Goal: Transaction & Acquisition: Purchase product/service

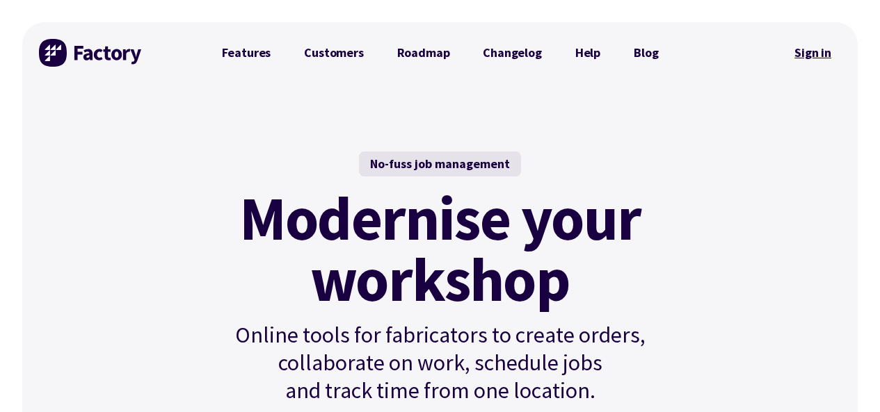
click at [805, 52] on link "Sign in" at bounding box center [812, 53] width 56 height 32
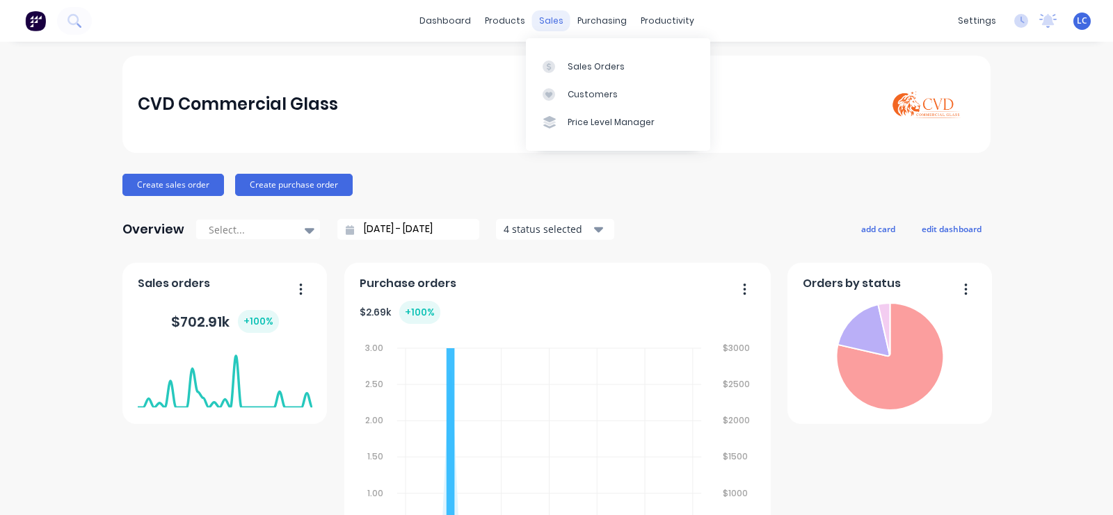
click at [548, 14] on div "sales" at bounding box center [551, 20] width 38 height 21
click at [569, 72] on div "Sales Orders" at bounding box center [596, 67] width 57 height 13
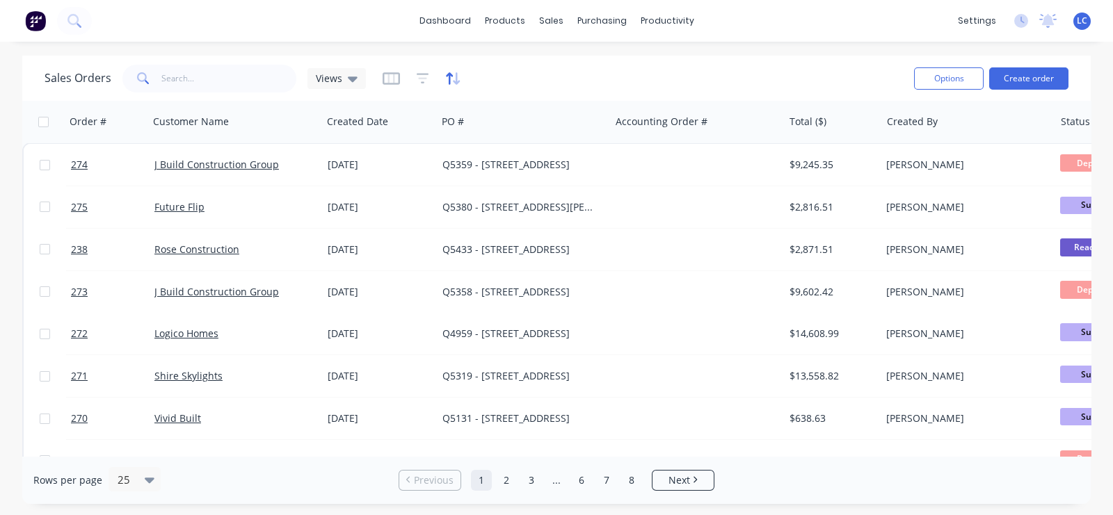
click at [451, 80] on icon "button" at bounding box center [453, 79] width 16 height 14
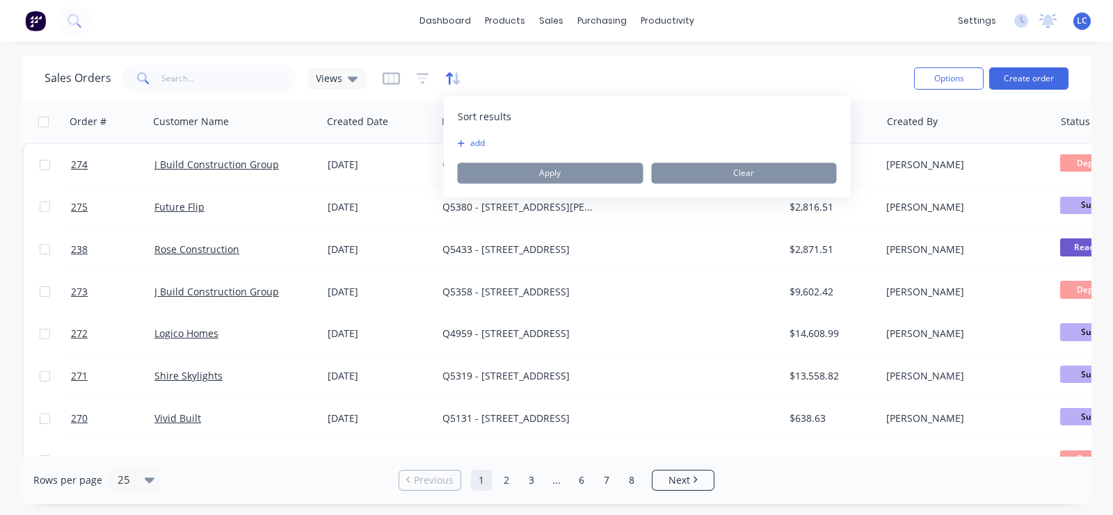
click at [451, 80] on icon "button" at bounding box center [453, 79] width 16 height 14
click at [414, 129] on button "button" at bounding box center [415, 121] width 21 height 21
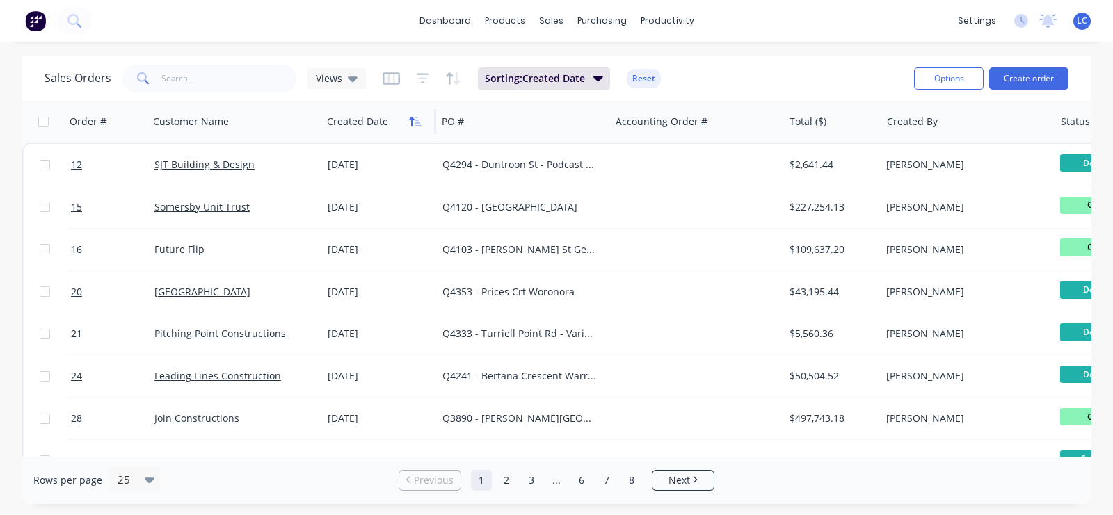
click at [410, 125] on icon "button" at bounding box center [415, 121] width 13 height 11
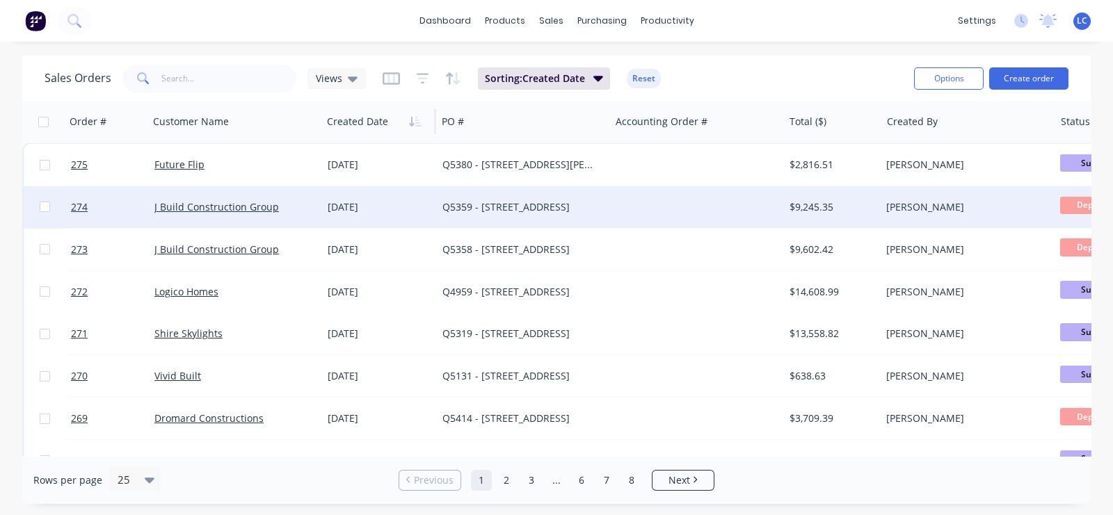
click at [1049, 227] on div "Liarne Canning" at bounding box center [966, 207] width 173 height 42
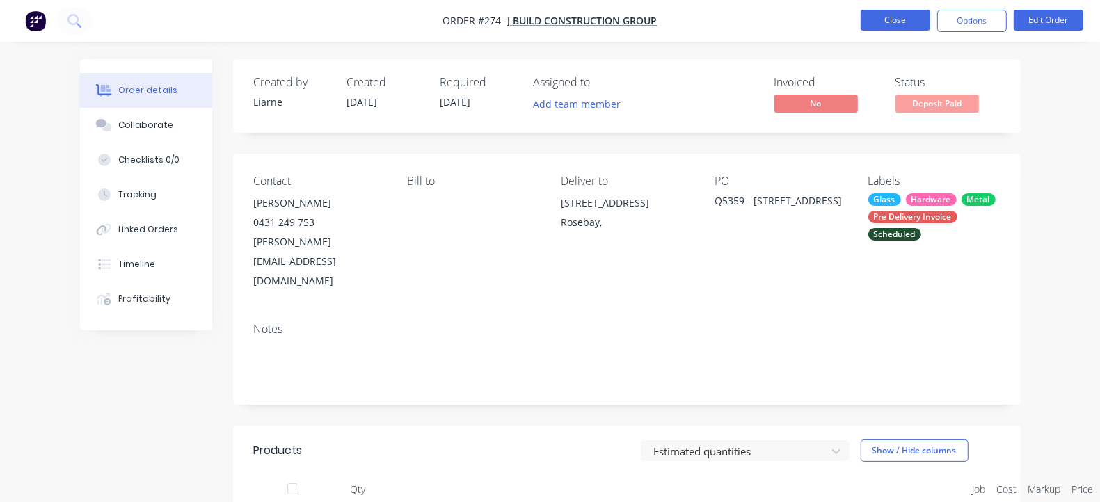
click at [888, 22] on button "Close" at bounding box center [895, 20] width 70 height 21
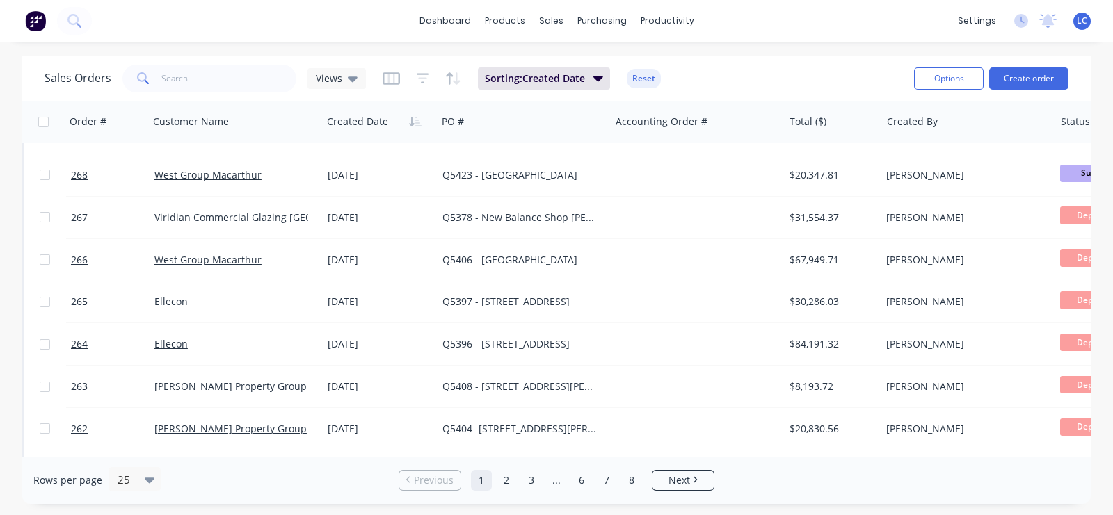
scroll to position [299, 0]
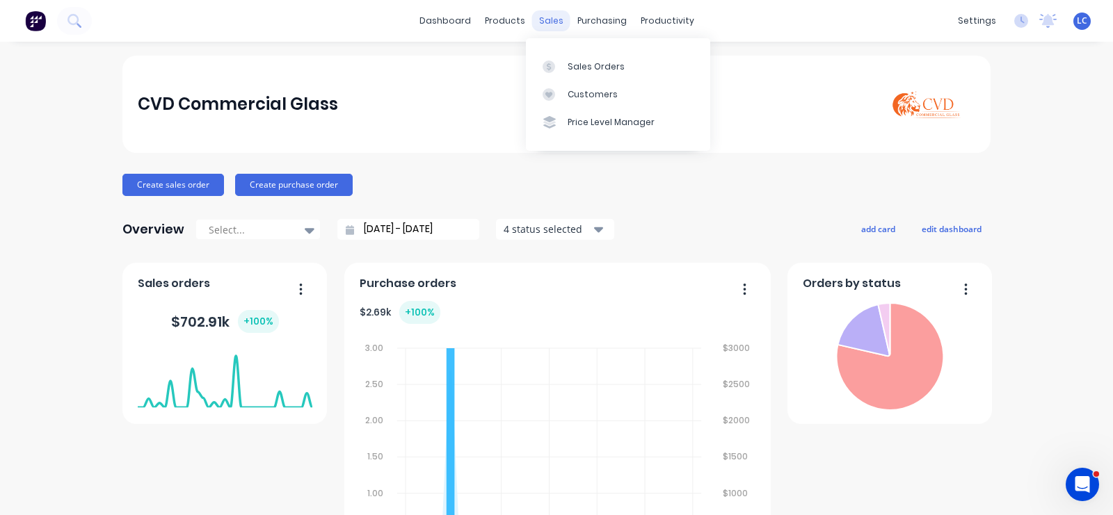
click at [545, 22] on div "sales" at bounding box center [551, 20] width 38 height 21
click at [588, 74] on link "Sales Orders" at bounding box center [618, 66] width 184 height 28
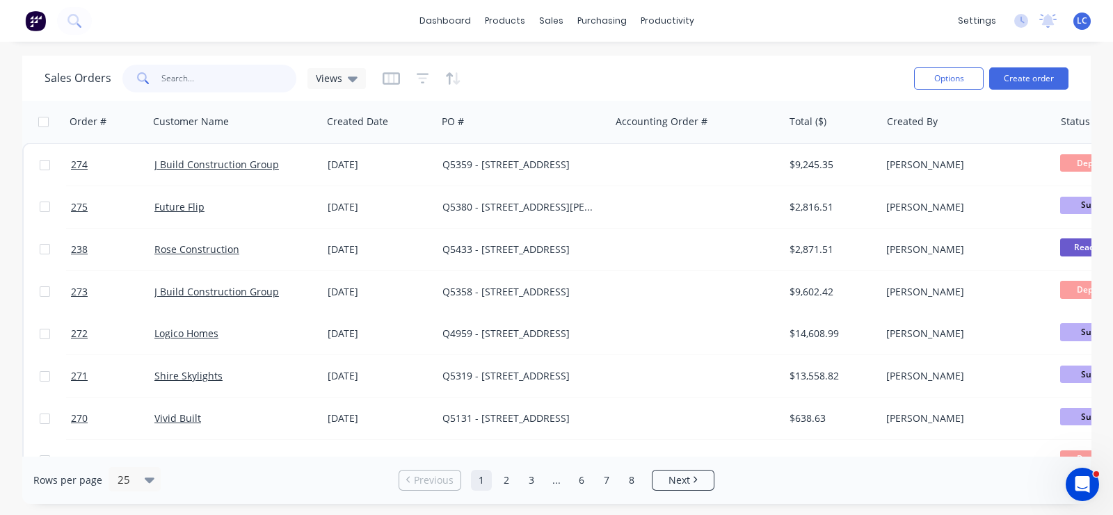
click at [199, 78] on input "text" at bounding box center [229, 79] width 136 height 28
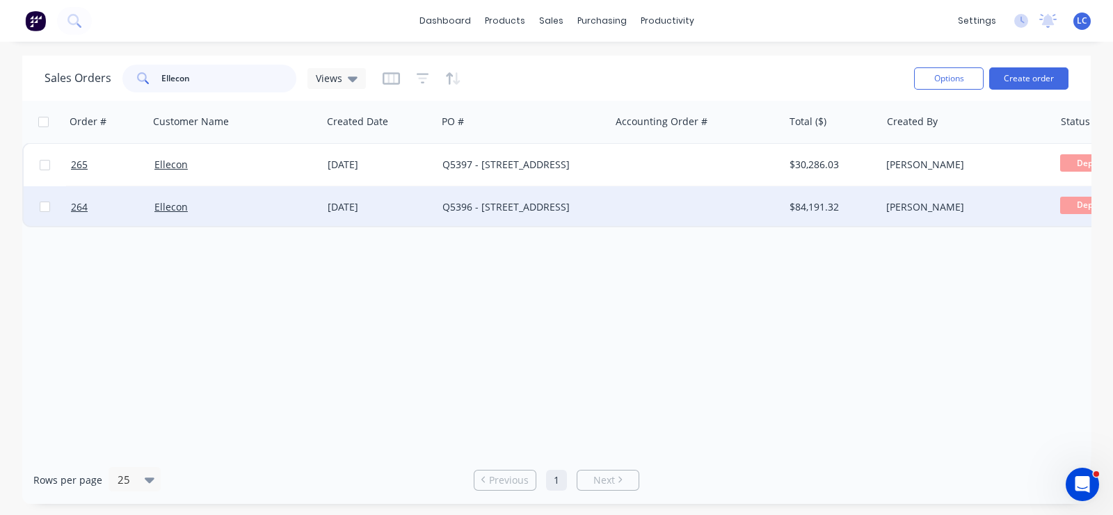
type input "Ellecon"
click at [187, 218] on div "Ellecon" at bounding box center [235, 207] width 173 height 42
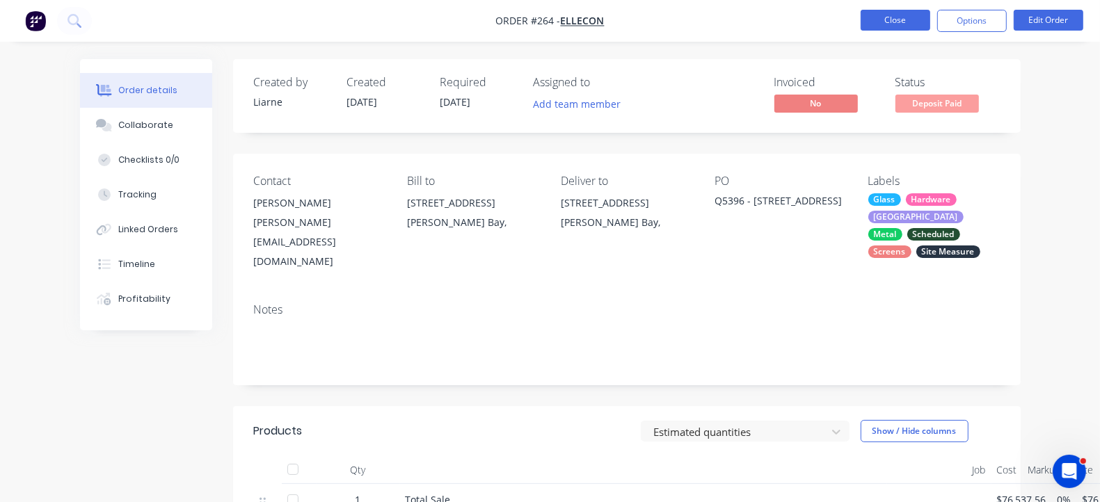
click at [899, 24] on button "Close" at bounding box center [895, 20] width 70 height 21
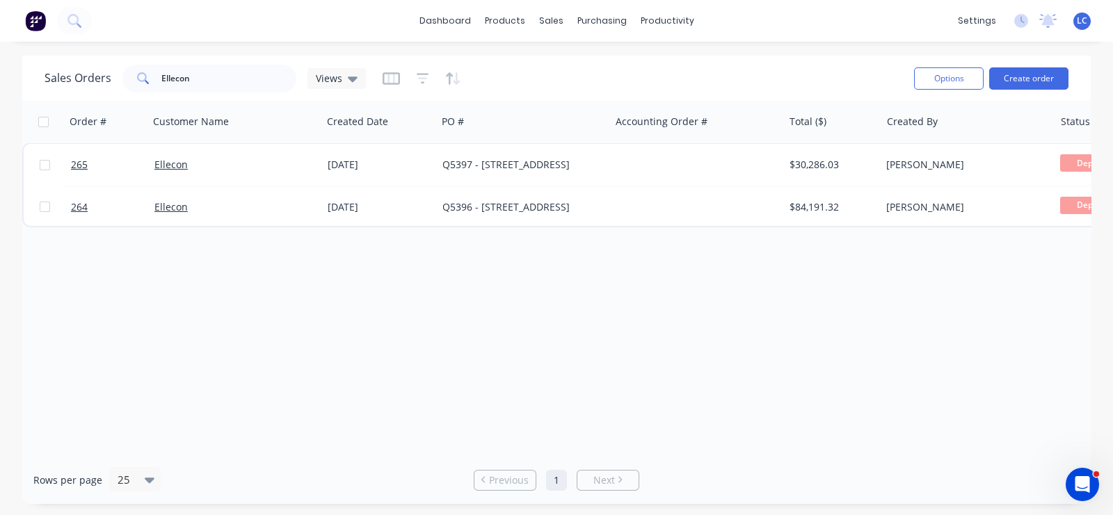
click at [186, 99] on div "Sales Orders Ellecon Views Options Create order" at bounding box center [556, 78] width 1068 height 45
drag, startPoint x: 195, startPoint y: 77, endPoint x: 101, endPoint y: 67, distance: 94.3
click at [101, 67] on div "Sales Orders Ellecon Views" at bounding box center [205, 79] width 321 height 28
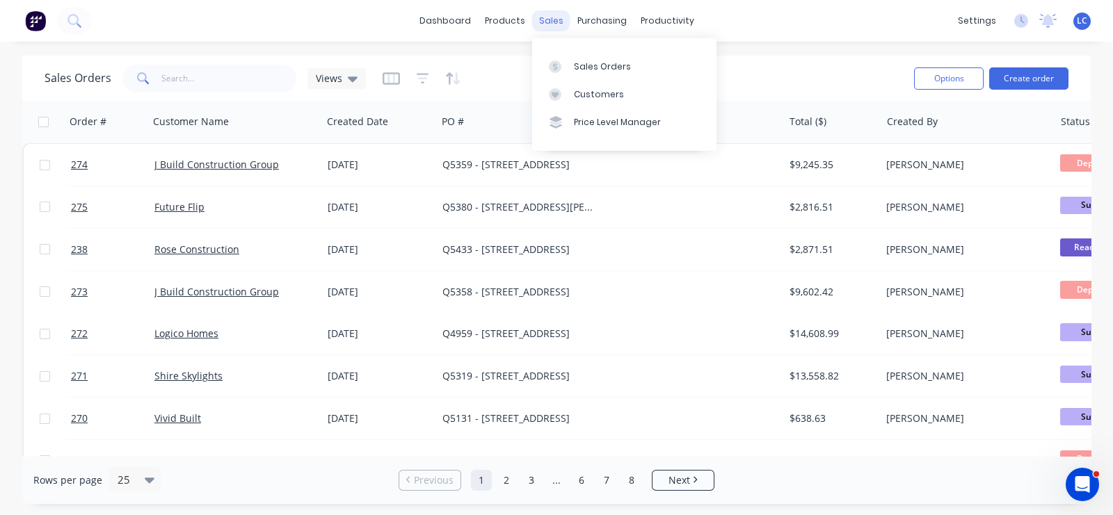
click at [549, 12] on div "sales" at bounding box center [551, 20] width 38 height 21
click at [576, 88] on div "Customers" at bounding box center [599, 94] width 50 height 13
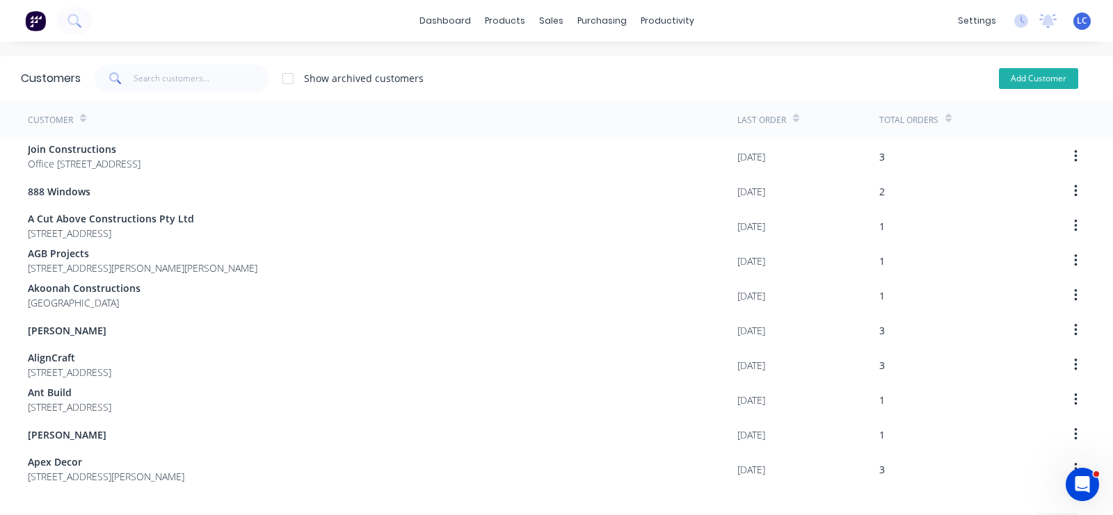
click at [1031, 74] on button "Add Customer" at bounding box center [1038, 78] width 79 height 21
select select "AU"
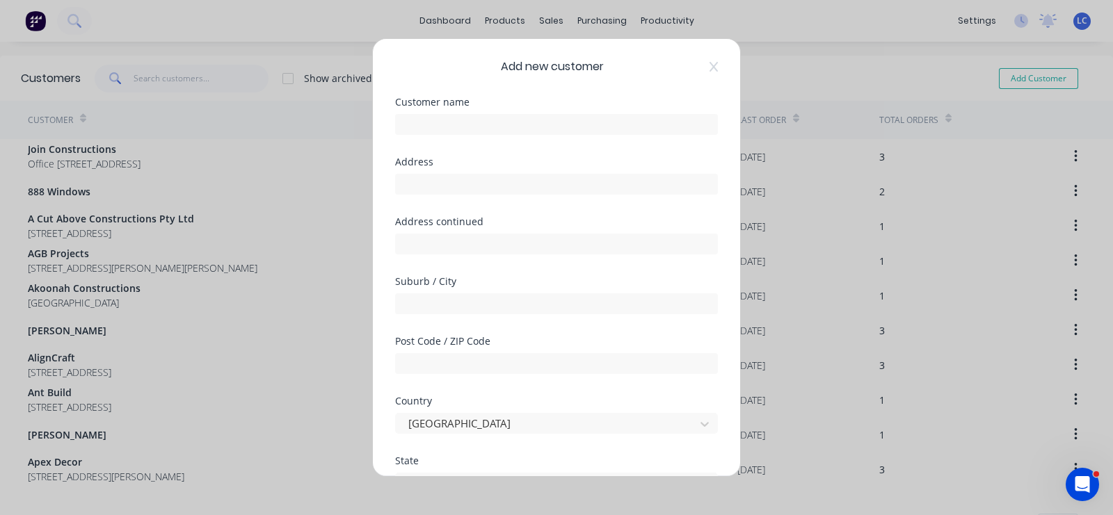
click at [494, 111] on div at bounding box center [556, 123] width 323 height 24
click at [472, 124] on input "text" at bounding box center [556, 124] width 323 height 21
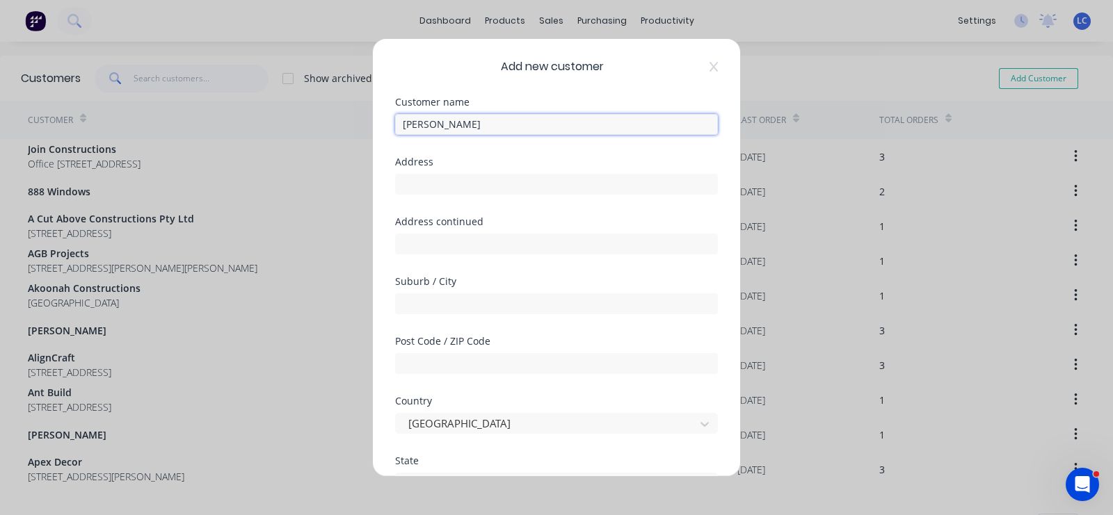
type input "Dan Brown"
type input "24 Merrilong Street"
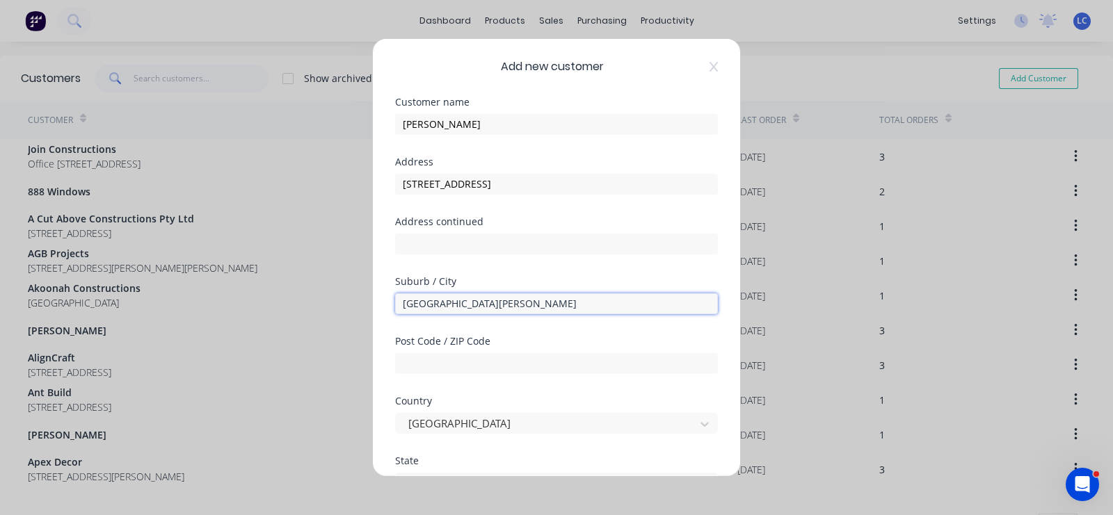
type input "Castle Hille"
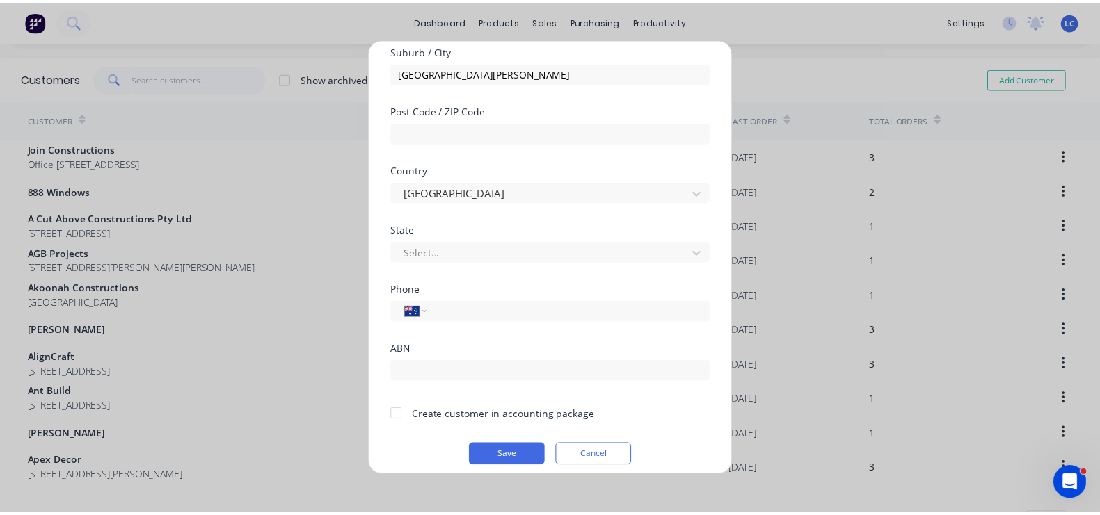
scroll to position [240, 0]
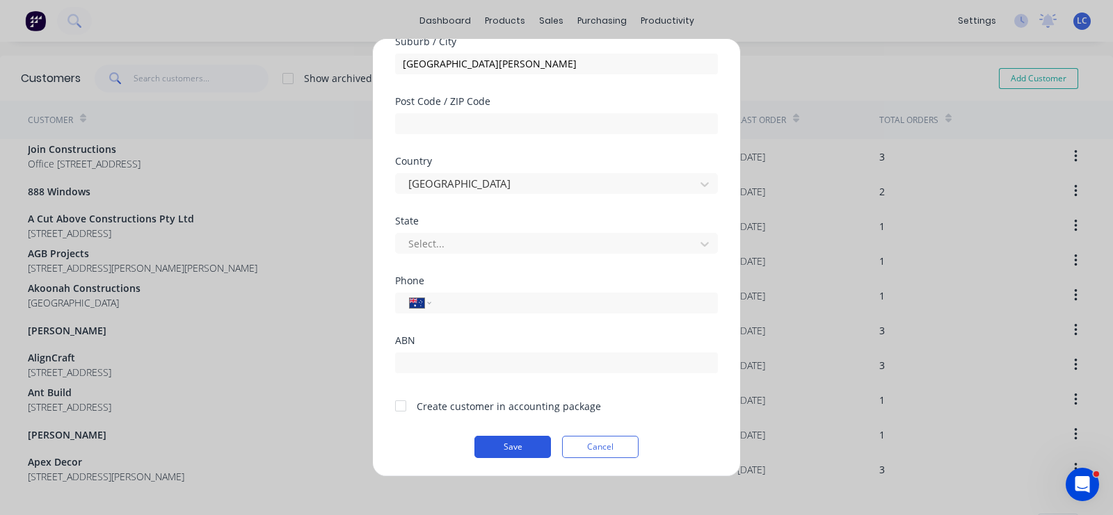
click at [474, 450] on button "Save" at bounding box center [512, 447] width 77 height 22
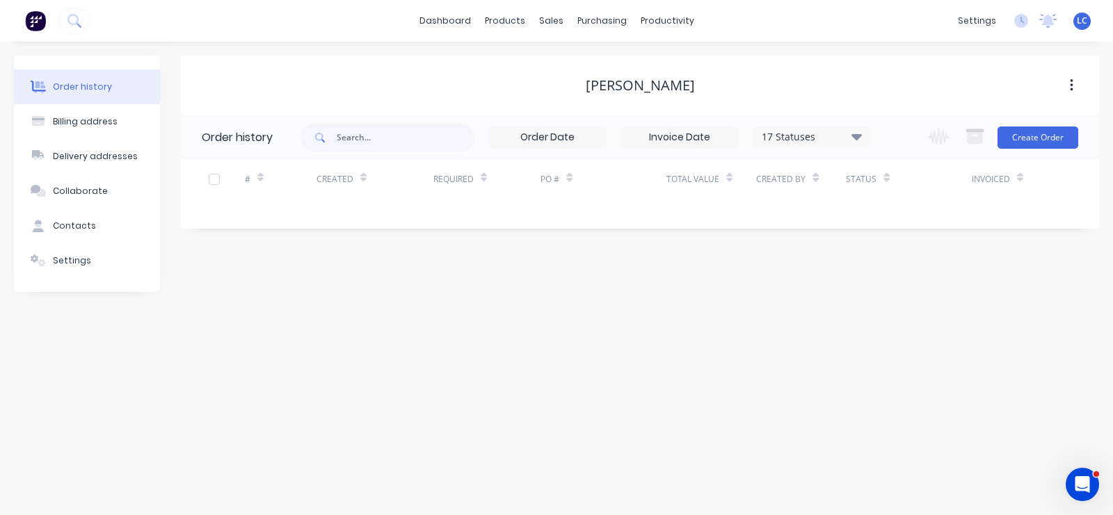
click at [549, 325] on div "Order history Billing address Delivery addresses Collaborate Contacts Settings …" at bounding box center [556, 279] width 1113 height 474
click at [1039, 140] on button "Create Order" at bounding box center [1037, 138] width 81 height 22
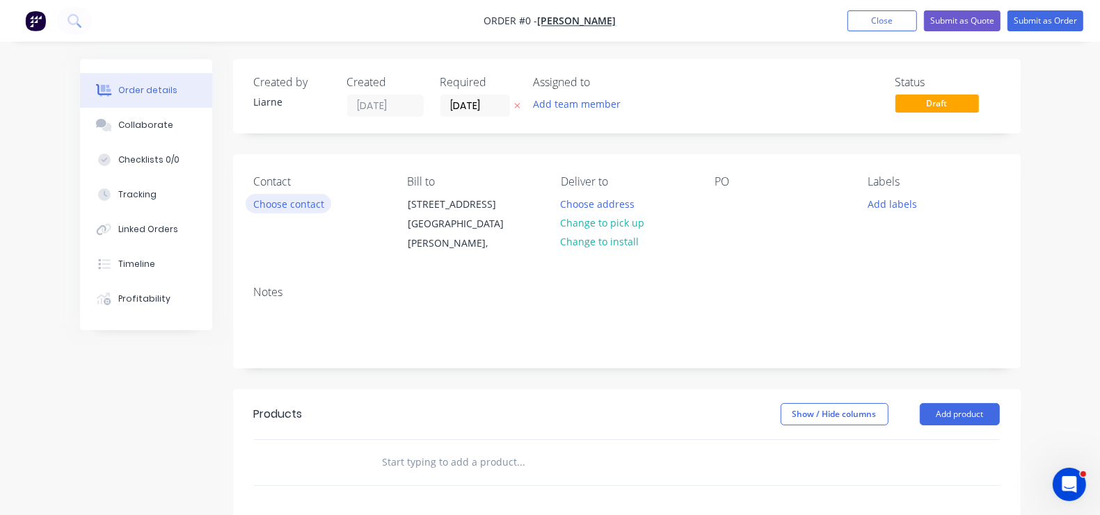
click at [246, 199] on button "Choose contact" at bounding box center [289, 203] width 86 height 19
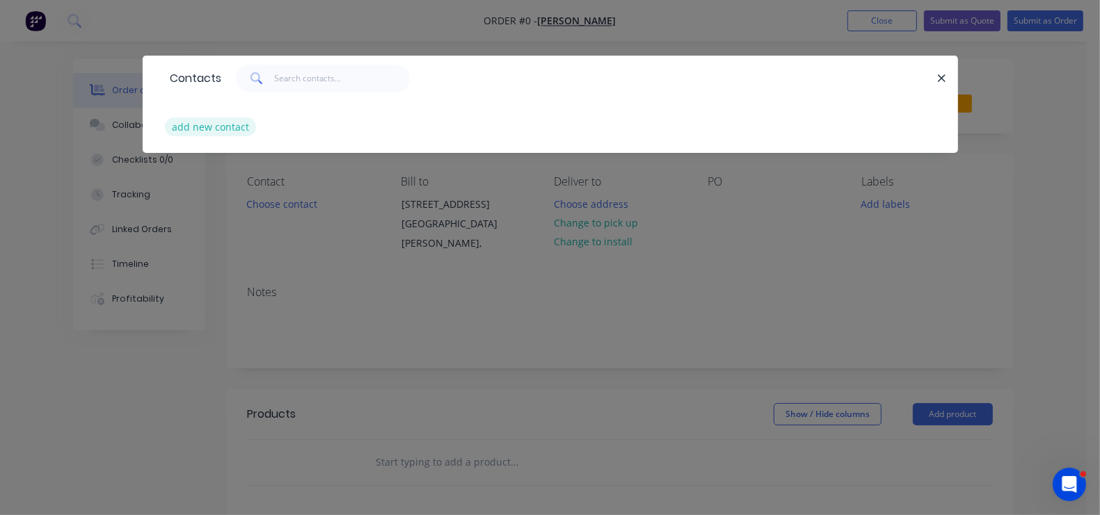
click at [165, 119] on button "add new contact" at bounding box center [211, 127] width 92 height 19
select select "AU"
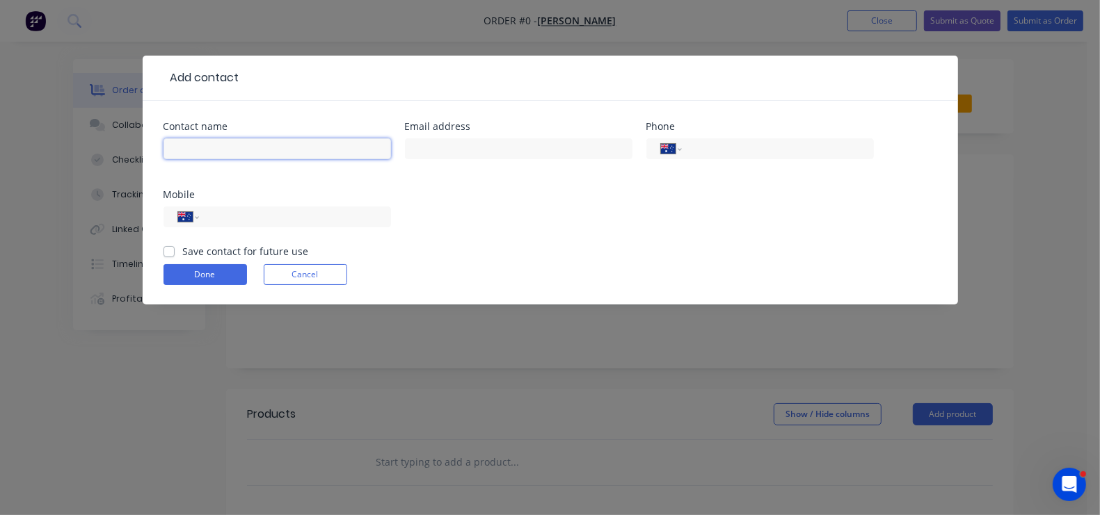
click at [163, 156] on input "text" at bounding box center [276, 148] width 227 height 21
type input "Dan Brown"
click at [405, 146] on input "text" at bounding box center [518, 148] width 227 height 21
click at [405, 156] on input "text" at bounding box center [518, 148] width 227 height 21
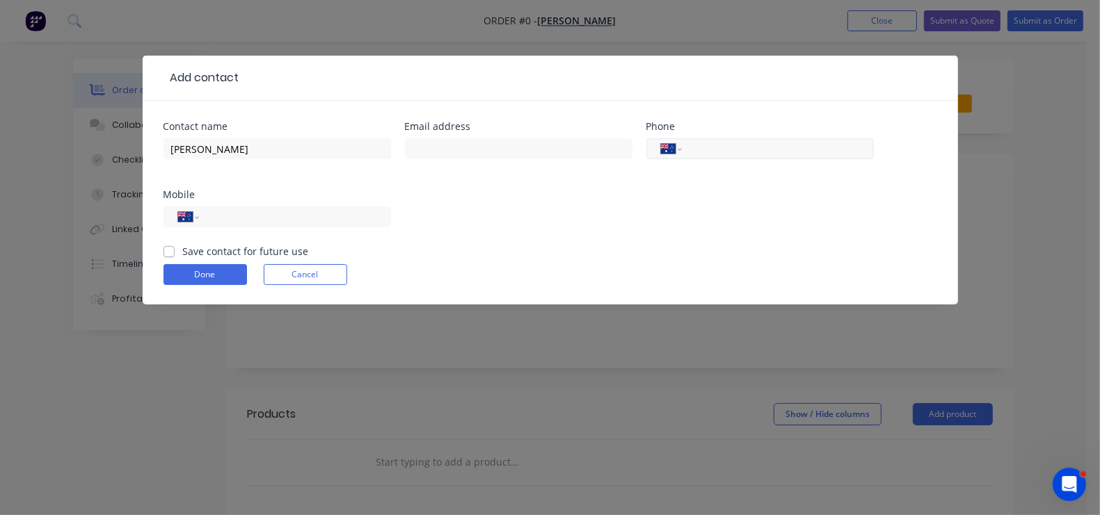
click at [691, 151] on input "tel" at bounding box center [774, 149] width 167 height 16
click at [376, 209] on input "tel" at bounding box center [292, 217] width 167 height 16
paste input "0400 708 488"
type input "0400 708 488"
click at [405, 142] on input "text" at bounding box center [518, 148] width 227 height 21
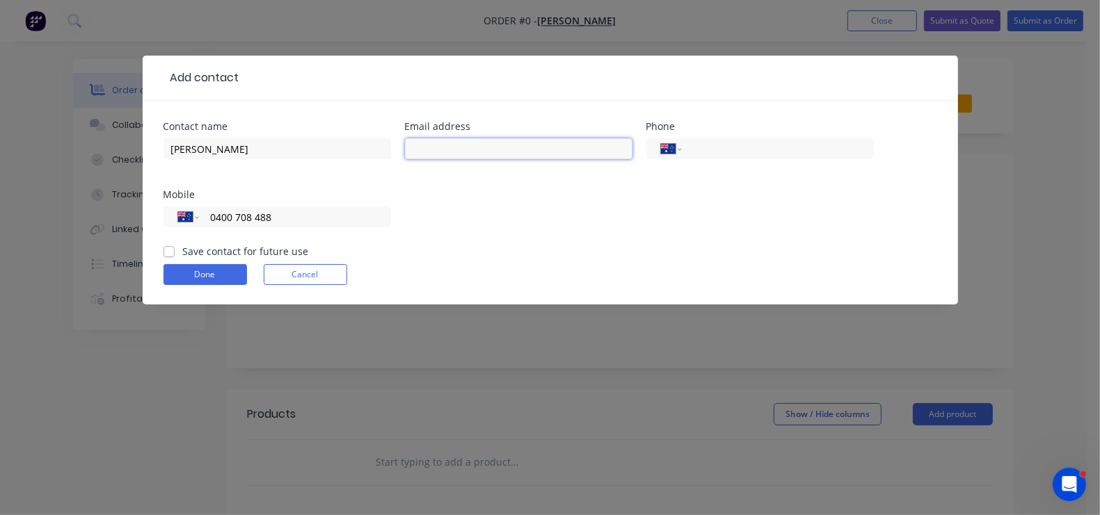
paste input "danbrown@selectconstruction.com.au"
type input "danbrown@selectconstruction.com.au"
click at [183, 244] on label "Save contact for future use" at bounding box center [246, 251] width 126 height 15
click at [163, 244] on input "Save contact for future use" at bounding box center [168, 250] width 11 height 13
checkbox input "true"
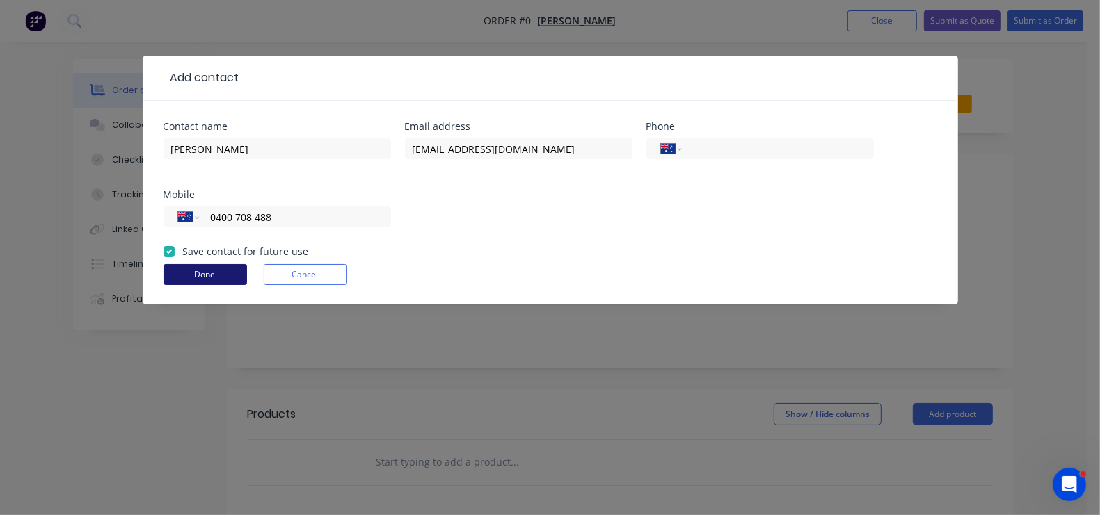
click at [163, 264] on button "Done" at bounding box center [204, 274] width 83 height 21
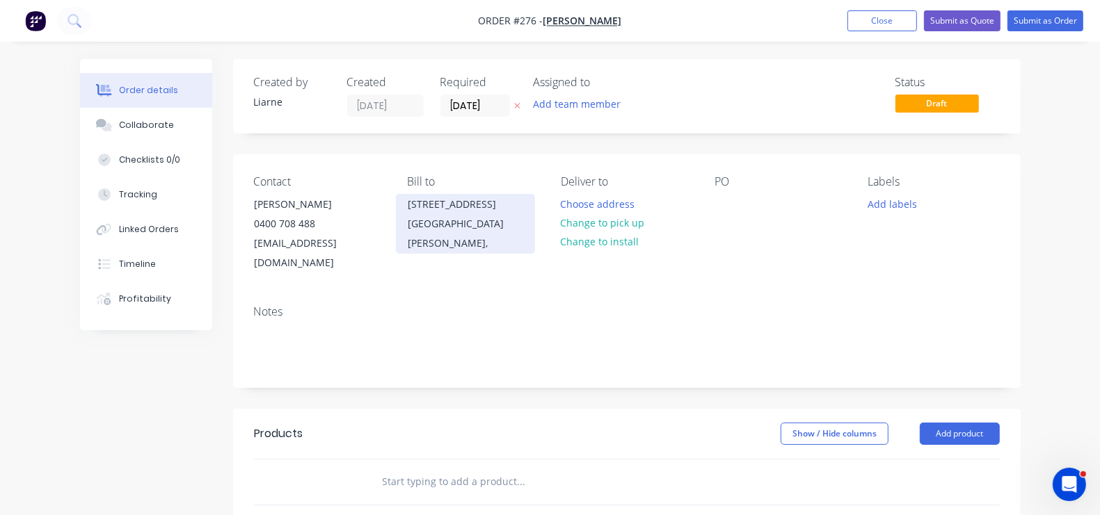
click at [487, 230] on div "24 Merrilong Street Castle Hille," at bounding box center [465, 224] width 139 height 60
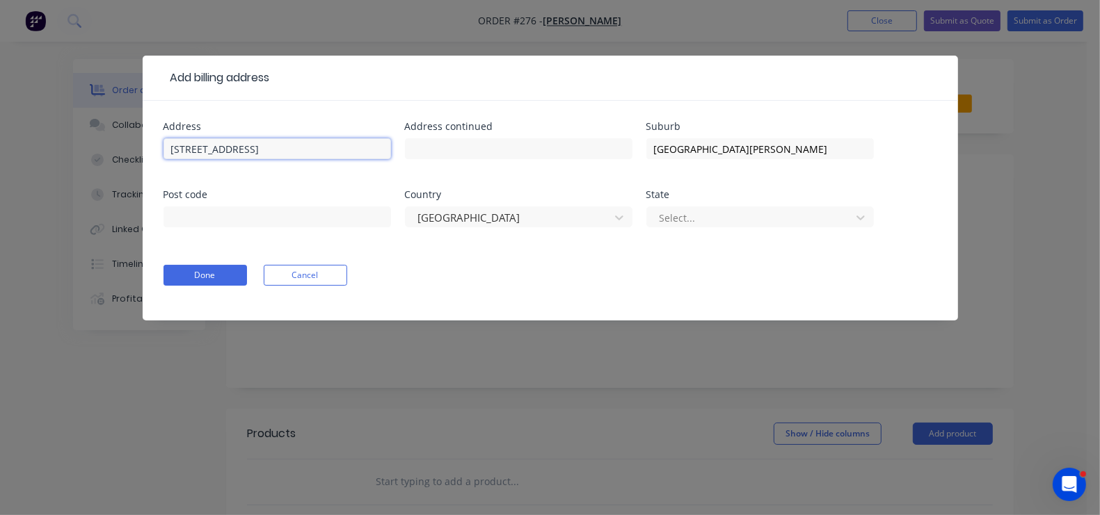
drag, startPoint x: 159, startPoint y: 144, endPoint x: -29, endPoint y: 142, distance: 187.8
click at [0, 142] on html "Order #276 - Dan Brown Add product Close Submit as Quote Submit as Order Order …" at bounding box center [550, 430] width 1100 height 860
click at [163, 280] on button "Done" at bounding box center [204, 275] width 83 height 21
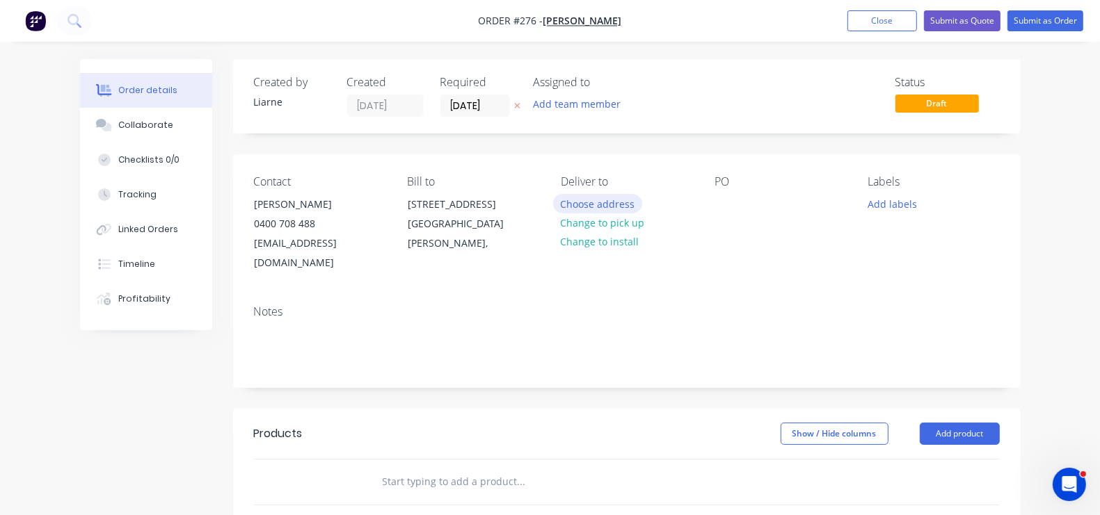
click at [575, 200] on button "Choose address" at bounding box center [597, 203] width 89 height 19
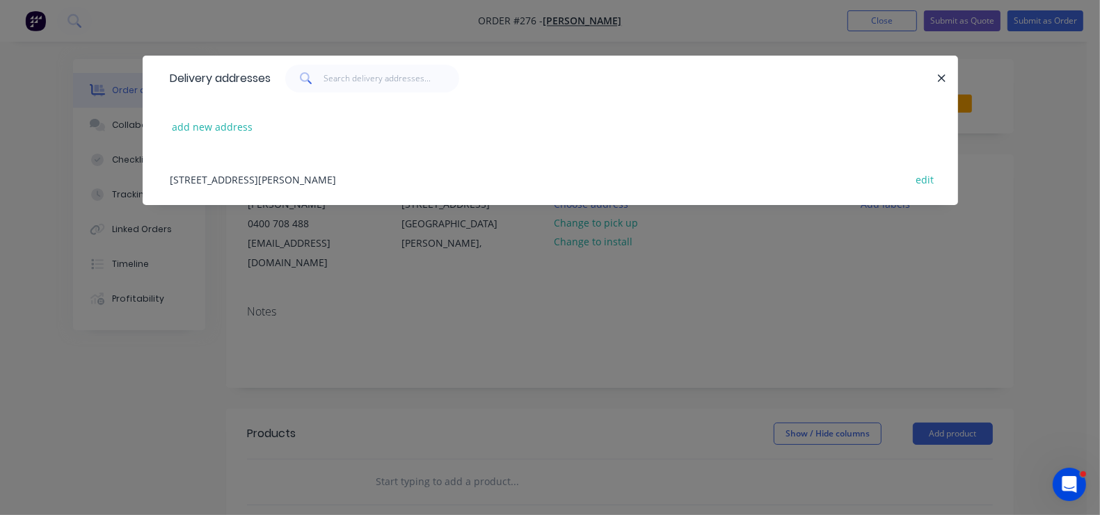
click at [205, 169] on div "24 Merrilong Street, Castle Hille, Australia edit" at bounding box center [549, 179] width 773 height 52
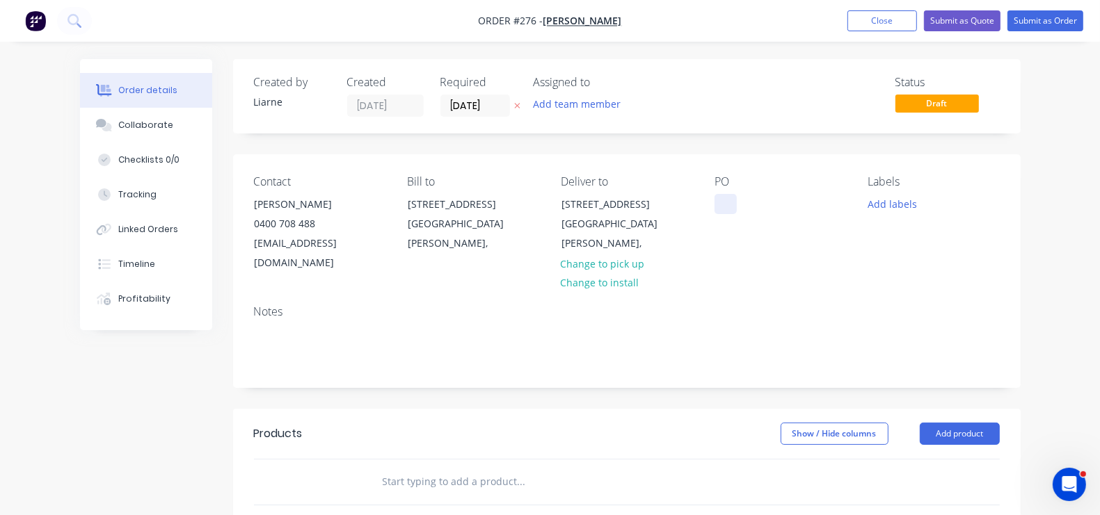
click at [737, 202] on div at bounding box center [725, 204] width 22 height 20
click at [918, 204] on button "Add labels" at bounding box center [892, 203] width 64 height 19
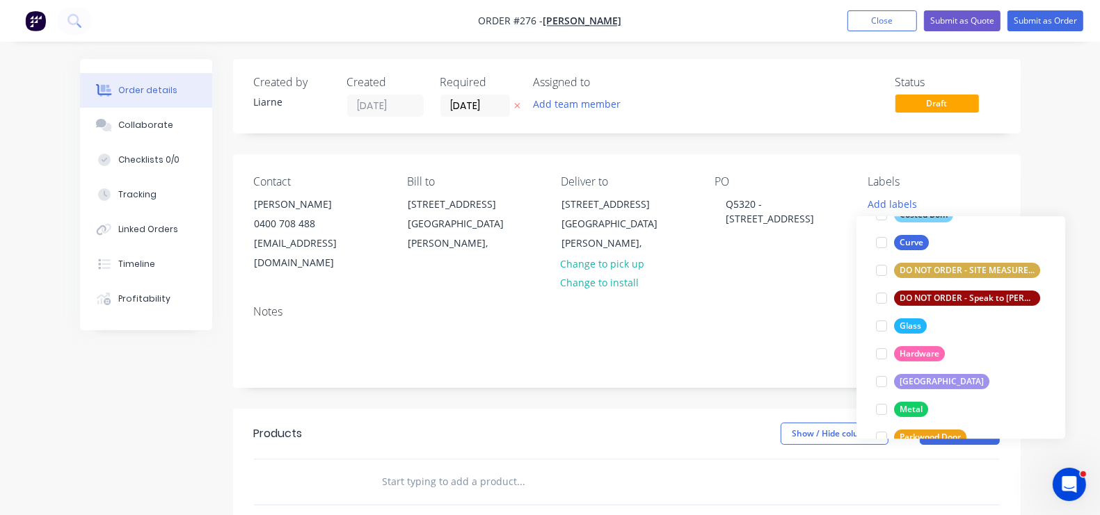
scroll to position [193, 0]
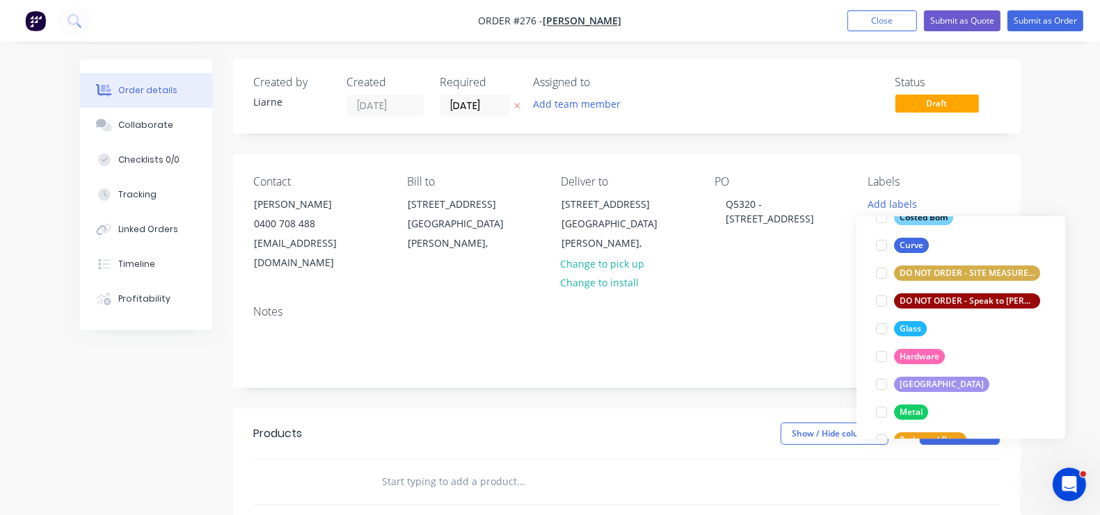
click at [864, 329] on div "Create new label Austview edit Centor edit Chase Payment edit Costed Bom edit C…" at bounding box center [960, 327] width 209 height 223
click at [874, 330] on div at bounding box center [881, 329] width 28 height 28
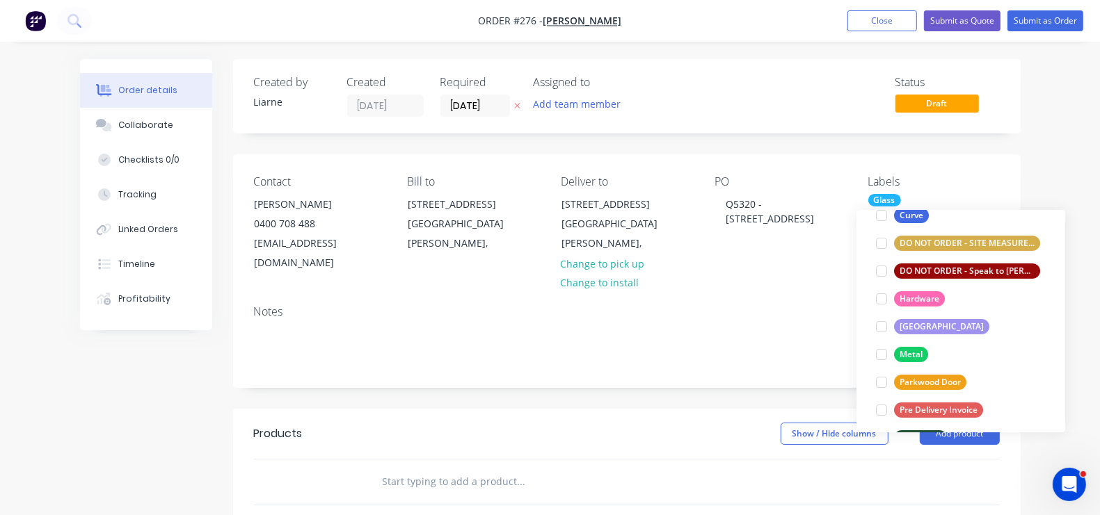
scroll to position [251, 0]
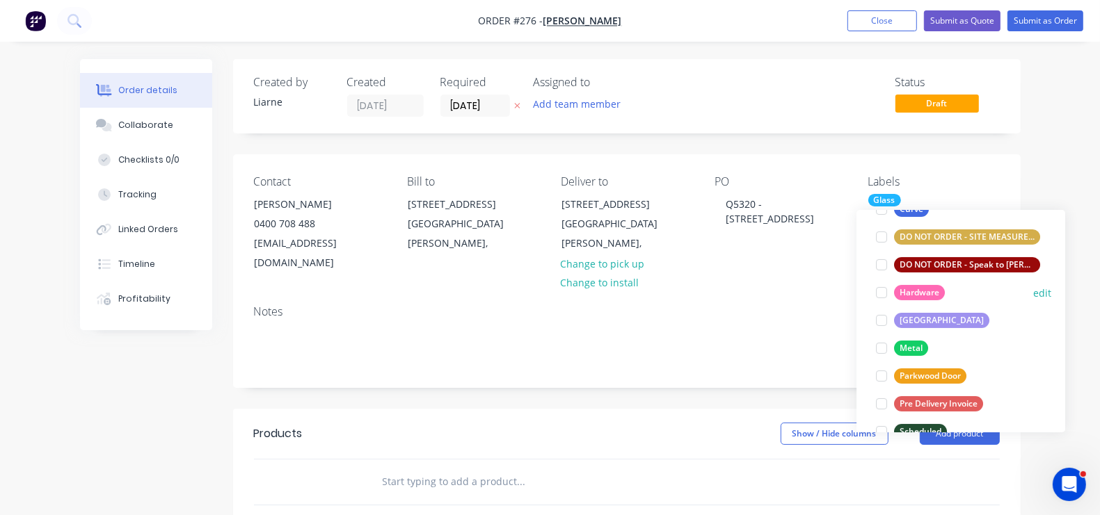
click at [882, 289] on div at bounding box center [881, 293] width 28 height 28
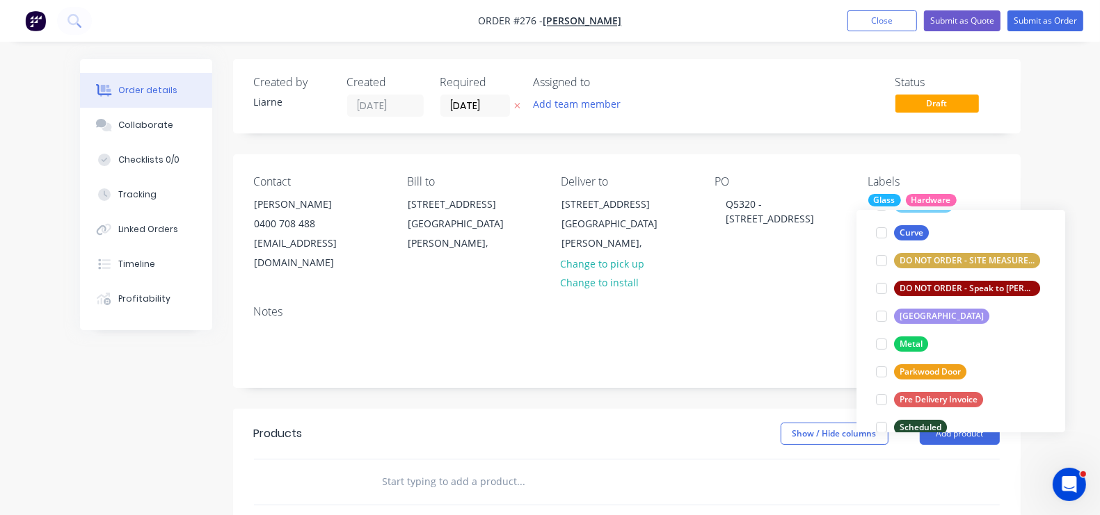
scroll to position [265, 0]
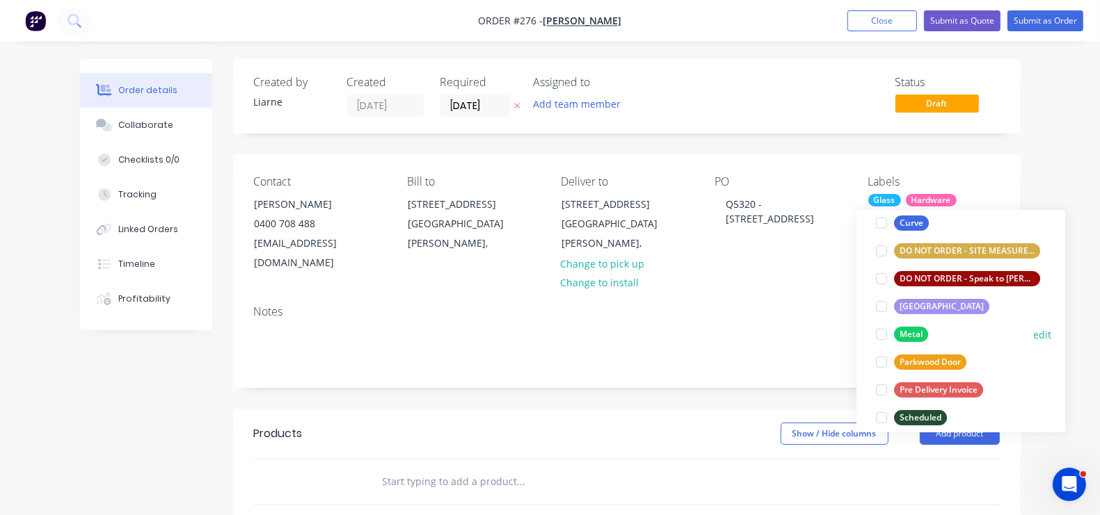
click at [881, 337] on div at bounding box center [881, 335] width 28 height 28
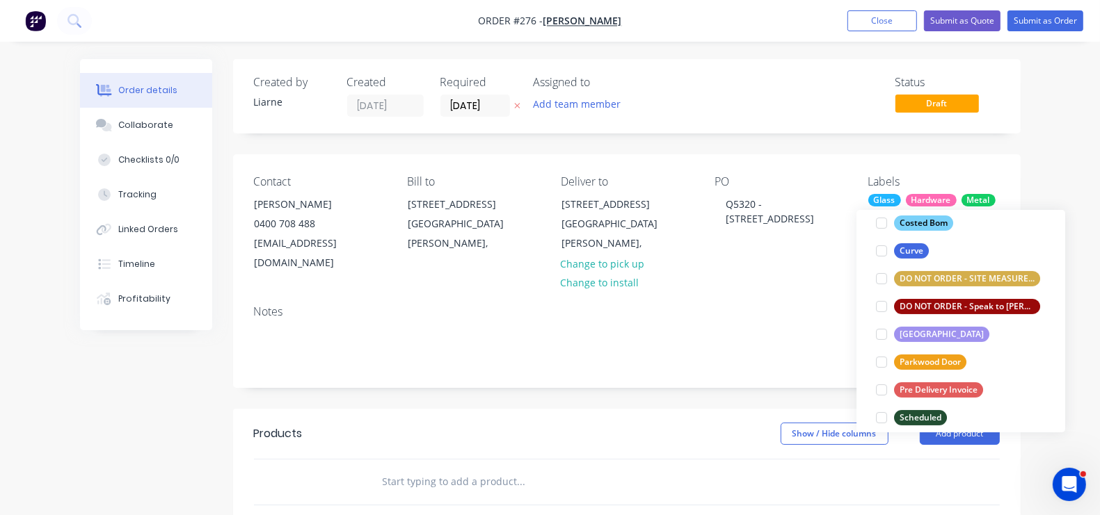
scroll to position [42, 0]
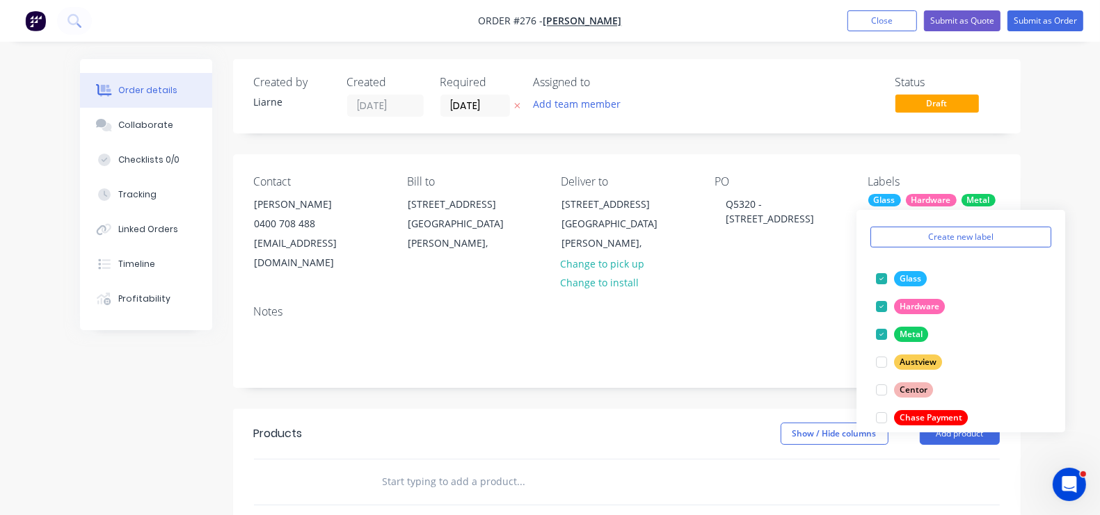
drag, startPoint x: 1036, startPoint y: 304, endPoint x: 1061, endPoint y: 309, distance: 25.5
click at [1061, 337] on div "Create new label Glass edit Hardware edit Metal edit Austview edit Centor edit …" at bounding box center [960, 321] width 209 height 223
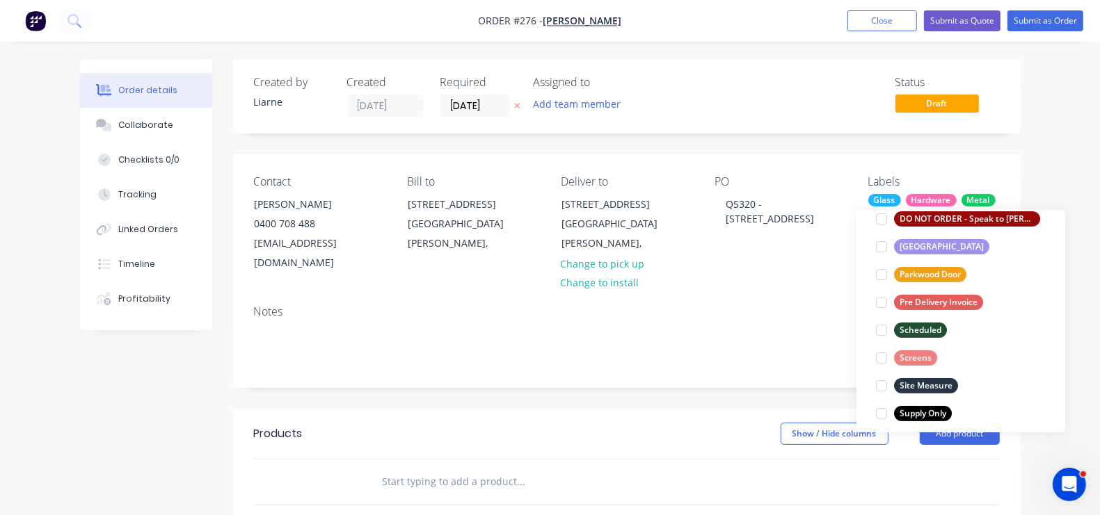
scroll to position [361, 0]
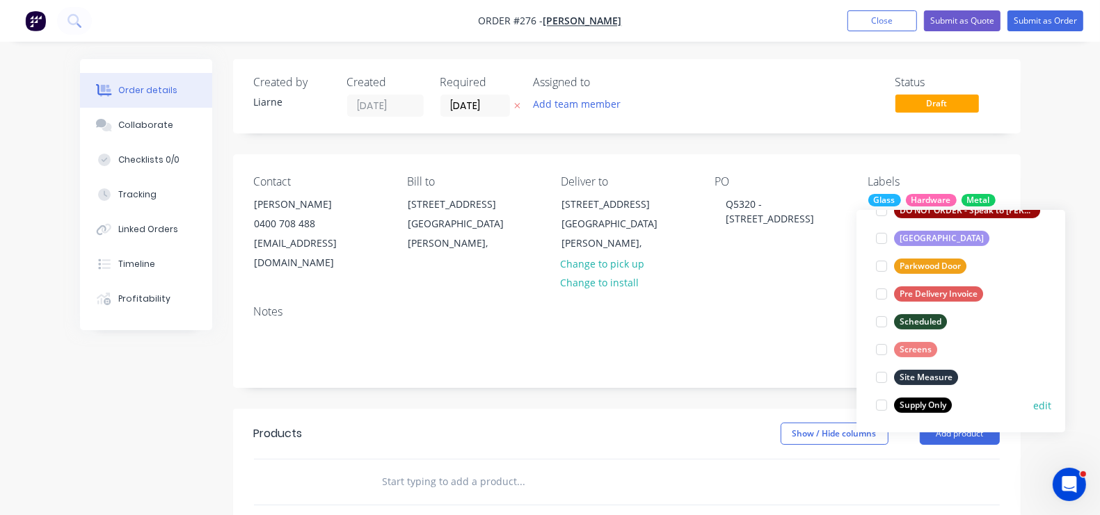
click at [878, 407] on div at bounding box center [881, 406] width 28 height 28
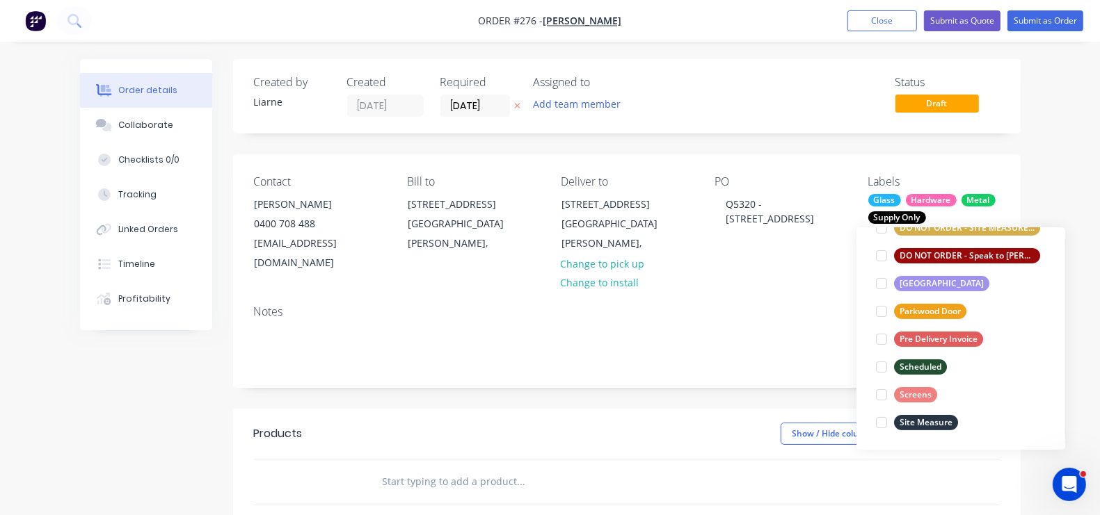
scroll to position [0, 0]
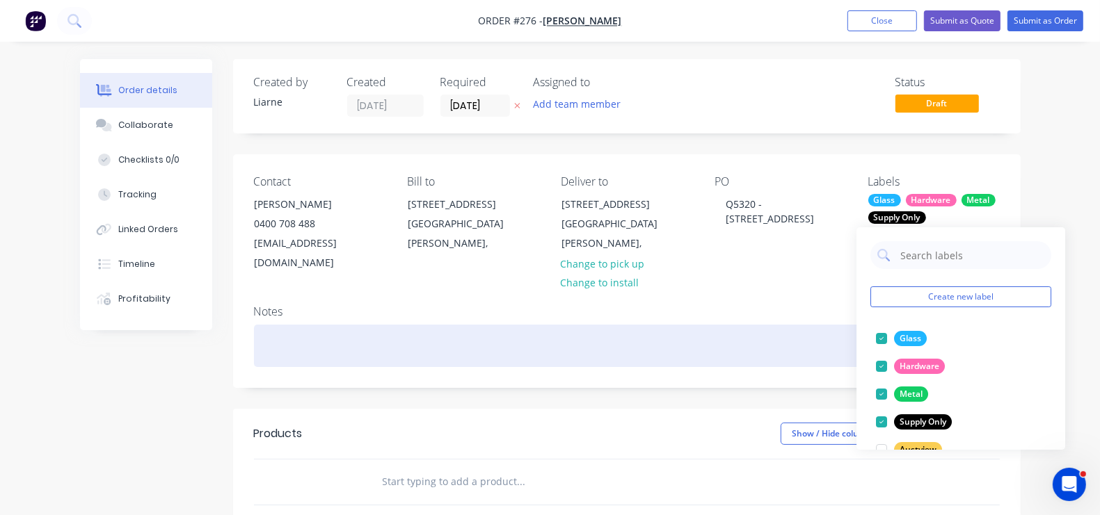
click at [768, 325] on div at bounding box center [627, 346] width 746 height 42
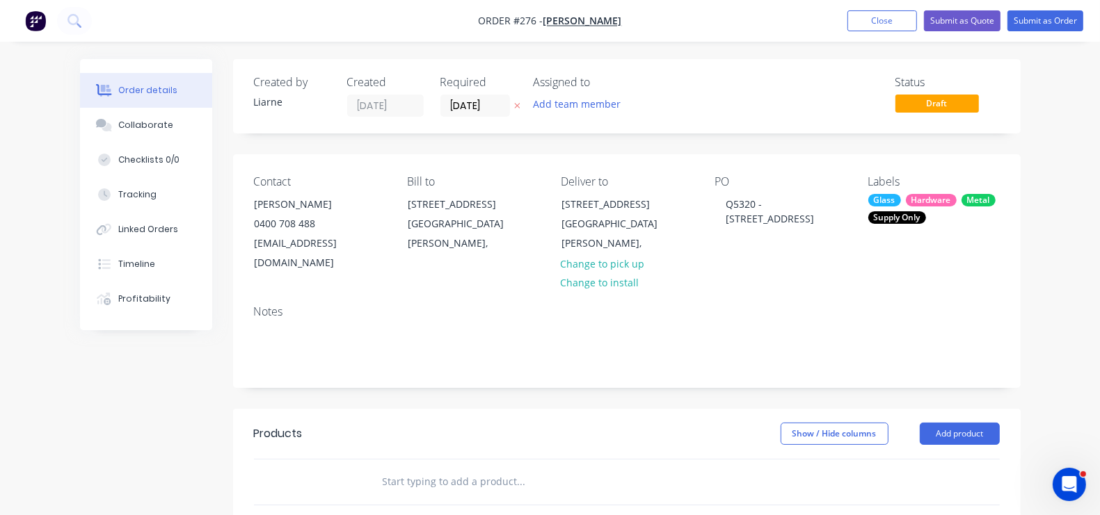
click at [382, 472] on input "text" at bounding box center [521, 482] width 278 height 28
type input "Total Sale"
click at [967, 495] on input at bounding box center [983, 505] width 32 height 20
click at [967, 495] on input at bounding box center [975, 505] width 16 height 20
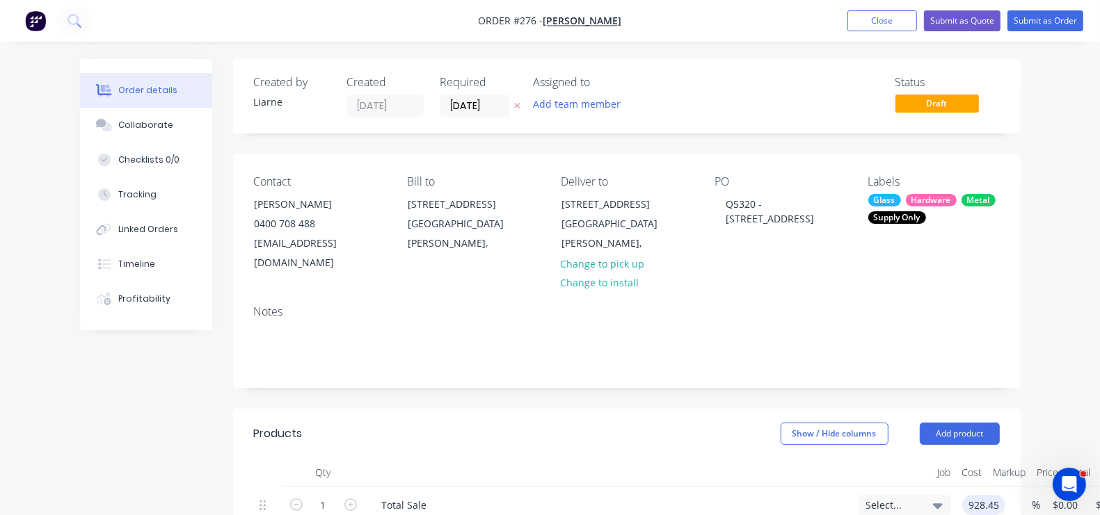
type input "$928.45"
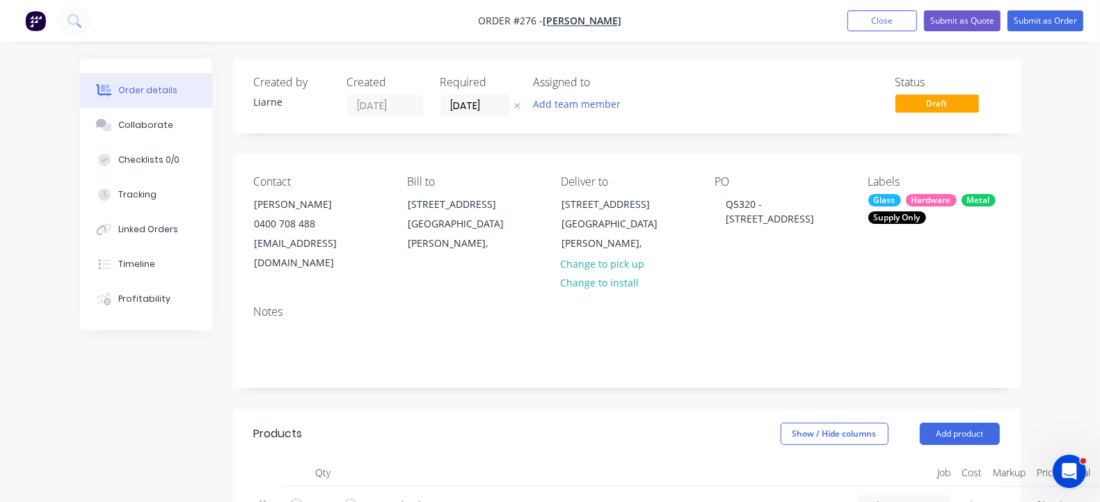
click at [1020, 153] on div "Created by Liarne Created 14/10/25 Required 14/10/25 Assigned to Add team membe…" at bounding box center [626, 494] width 787 height 870
click at [1031, 21] on button "Submit as Order" at bounding box center [1045, 20] width 76 height 21
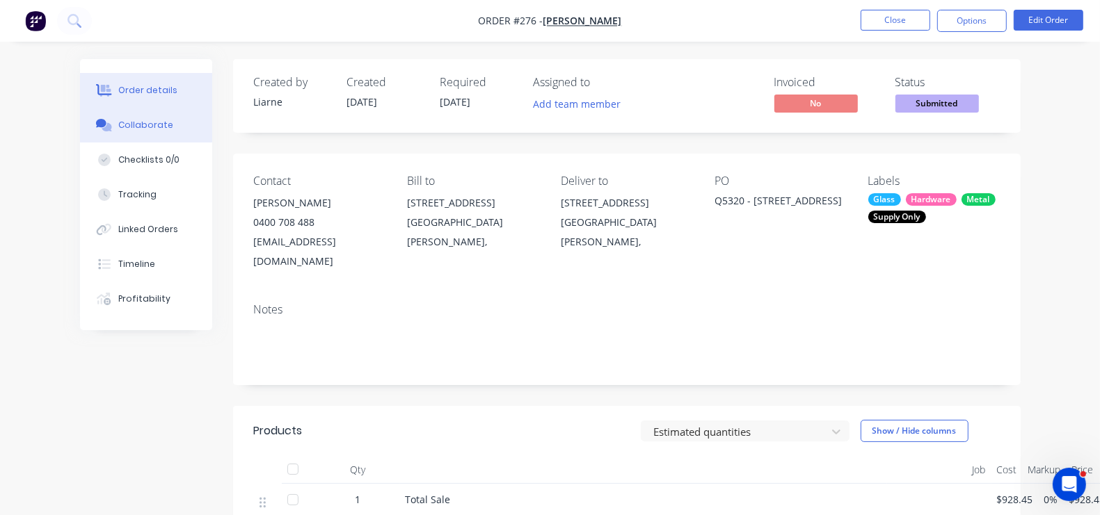
click at [118, 123] on div "Collaborate" at bounding box center [145, 125] width 55 height 13
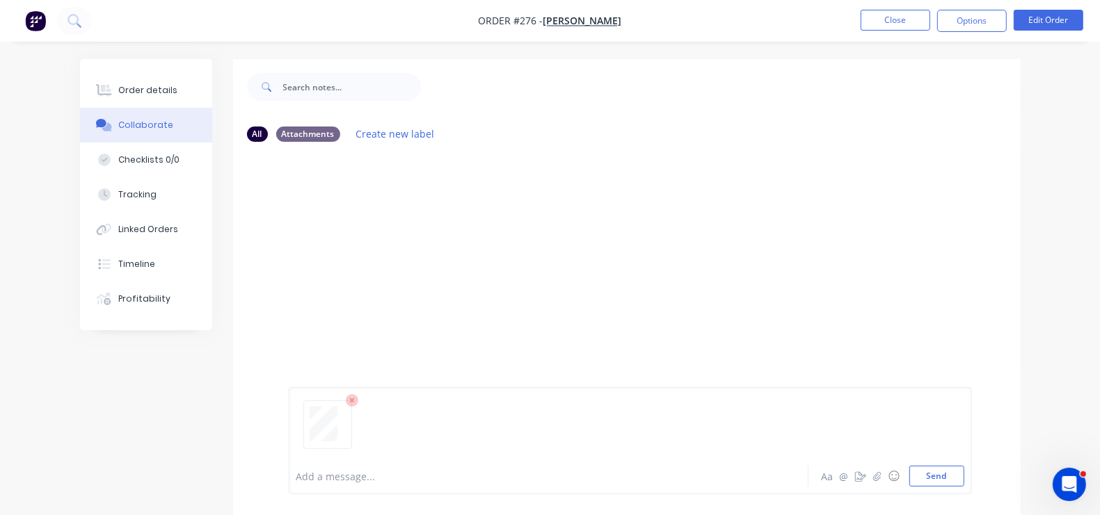
click at [964, 426] on div at bounding box center [630, 430] width 668 height 71
click at [964, 477] on button "Send" at bounding box center [936, 476] width 55 height 21
